Goal: Information Seeking & Learning: Learn about a topic

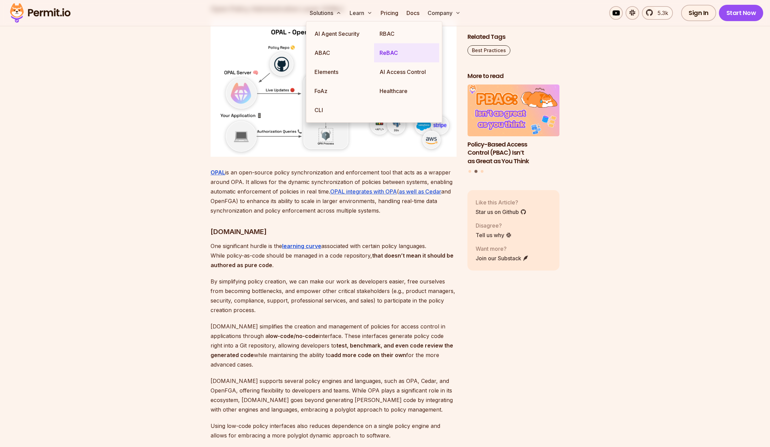
click at [393, 52] on link "ReBAC" at bounding box center [406, 52] width 65 height 19
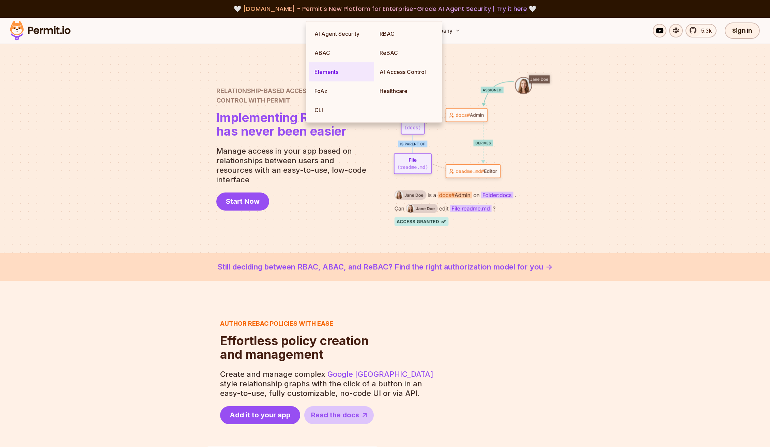
click at [322, 72] on link "Elements" at bounding box center [341, 71] width 65 height 19
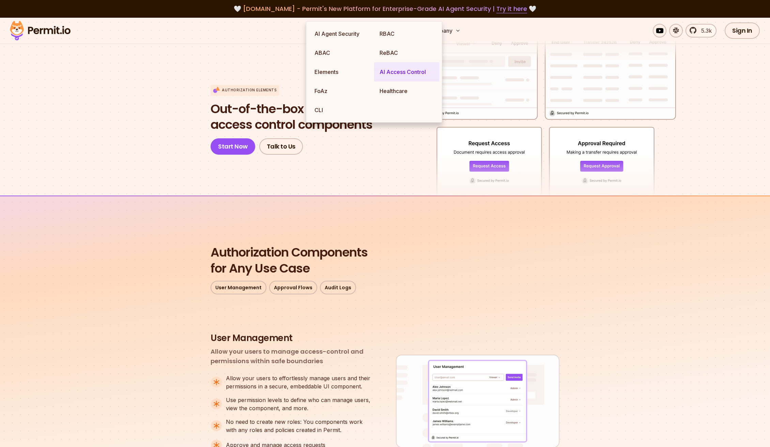
click at [409, 74] on link "AI Access Control" at bounding box center [406, 71] width 65 height 19
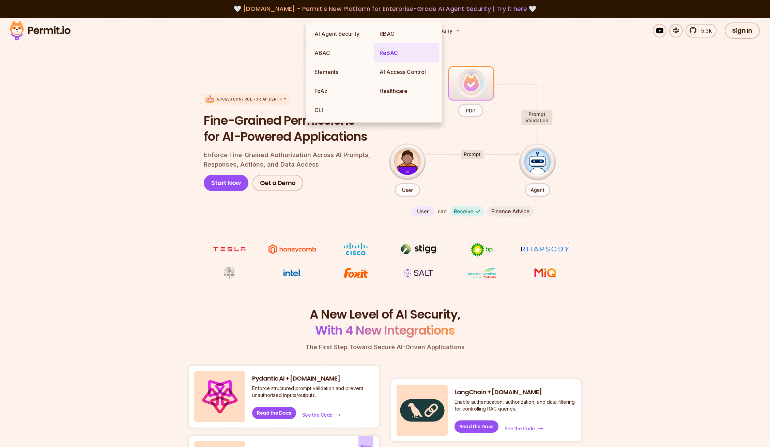
click at [396, 53] on link "ReBAC" at bounding box center [406, 52] width 65 height 19
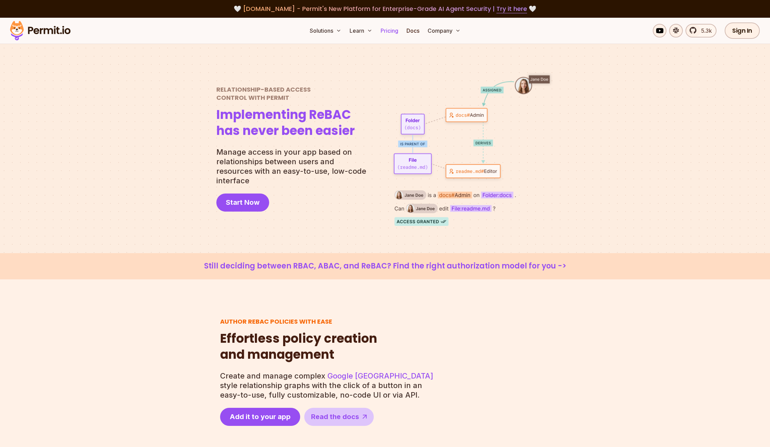
click at [395, 27] on link "Pricing" at bounding box center [389, 31] width 23 height 14
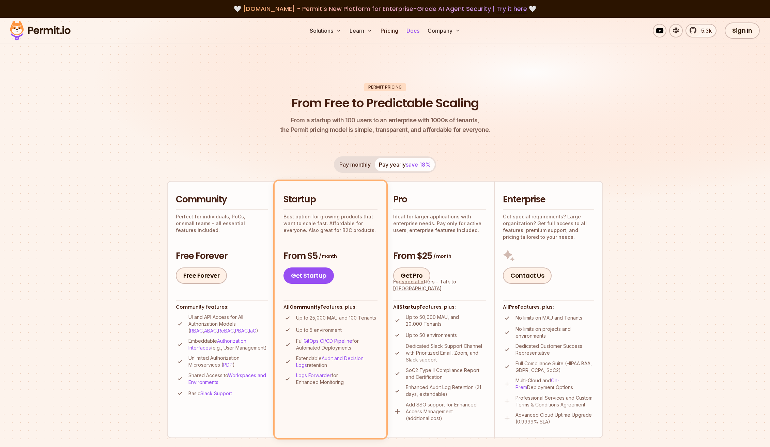
click at [409, 31] on link "Docs" at bounding box center [413, 31] width 18 height 14
drag, startPoint x: 141, startPoint y: 47, endPoint x: 145, endPoint y: 47, distance: 3.8
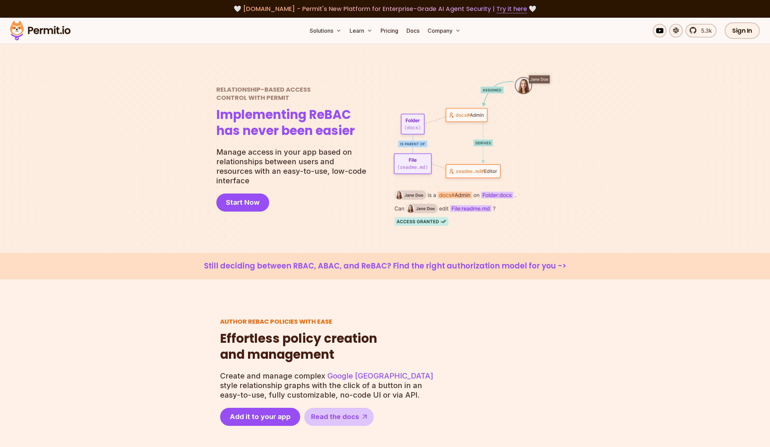
click at [509, 266] on link "Still deciding between RBAC, ABAC, and ReBAC? Find the right authorization mode…" at bounding box center [385, 266] width 738 height 10
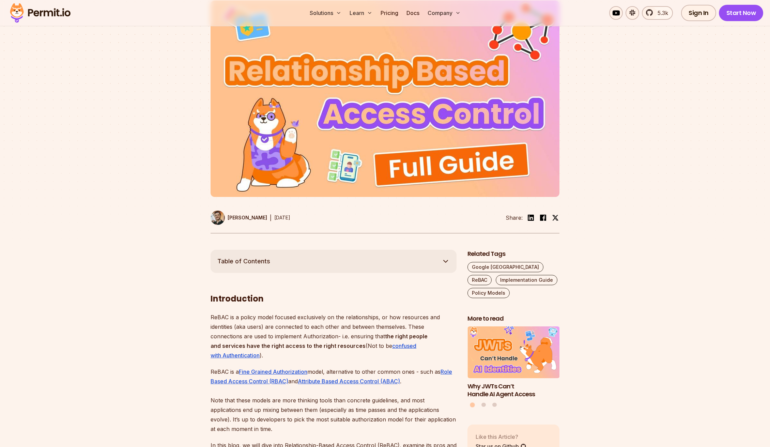
scroll to position [170, 0]
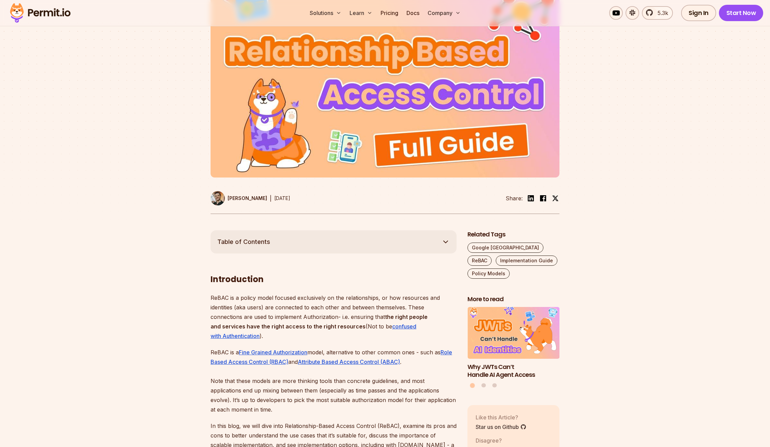
click at [382, 123] on img at bounding box center [385, 79] width 349 height 196
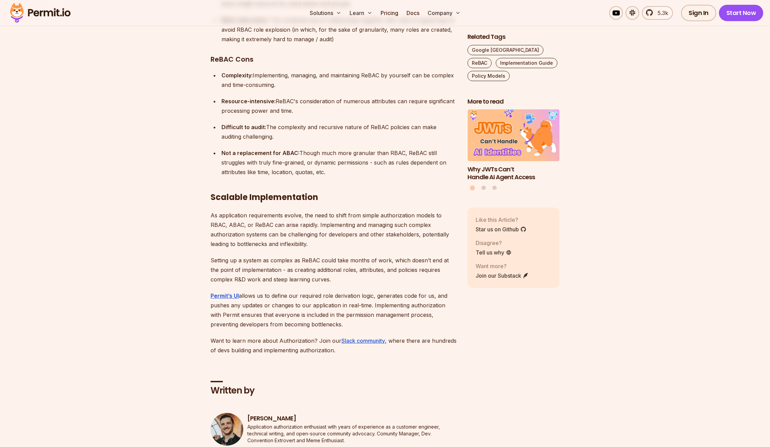
scroll to position [5010, 0]
